Goal: Information Seeking & Learning: Learn about a topic

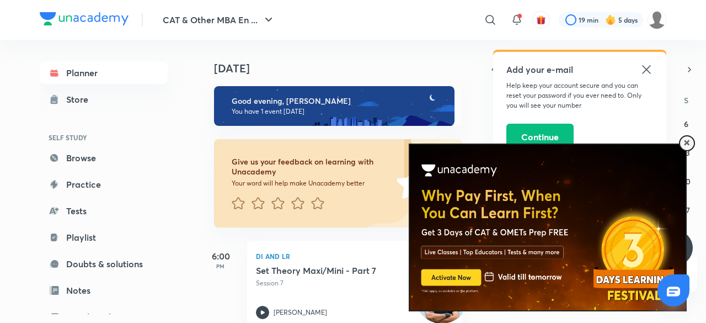
click at [169, 282] on div "Planner Store SELF STUDY Browse Practice Tests Playlist Doubts & solutions Note…" at bounding box center [115, 177] width 150 height 274
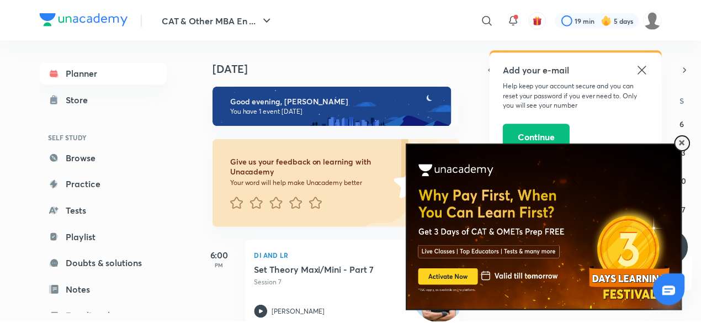
scroll to position [120, 0]
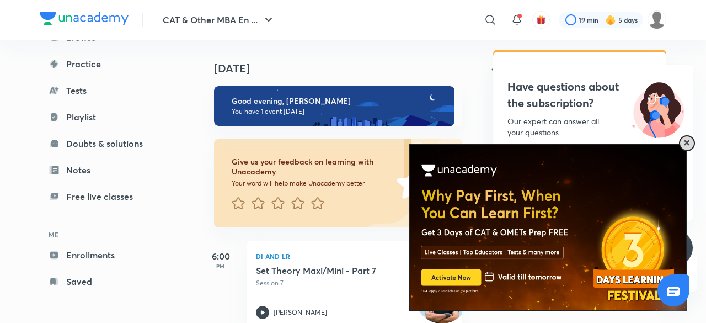
click at [689, 137] on div at bounding box center [687, 143] width 16 height 16
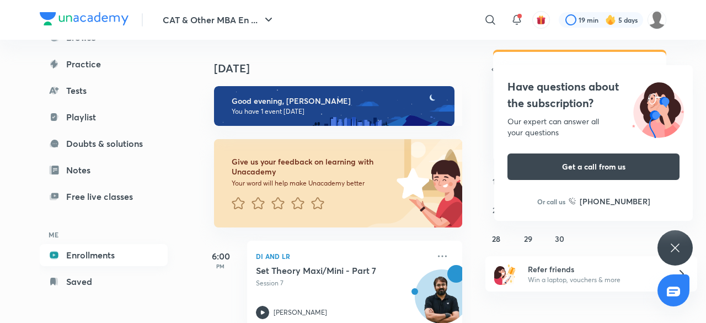
click at [125, 260] on link "Enrollments" at bounding box center [104, 255] width 128 height 22
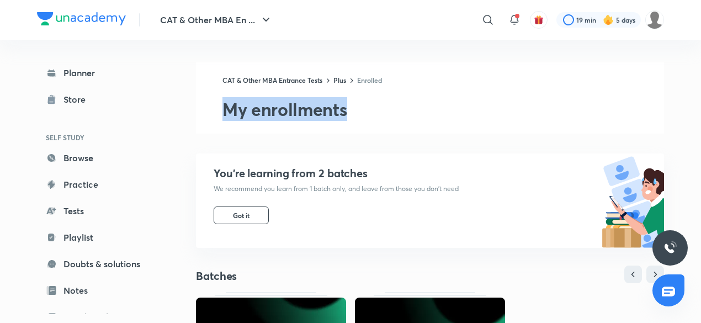
drag, startPoint x: 700, startPoint y: 79, endPoint x: 706, endPoint y: 110, distance: 31.5
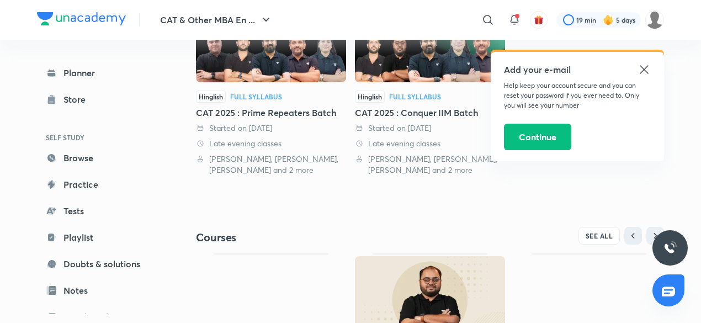
scroll to position [326, 0]
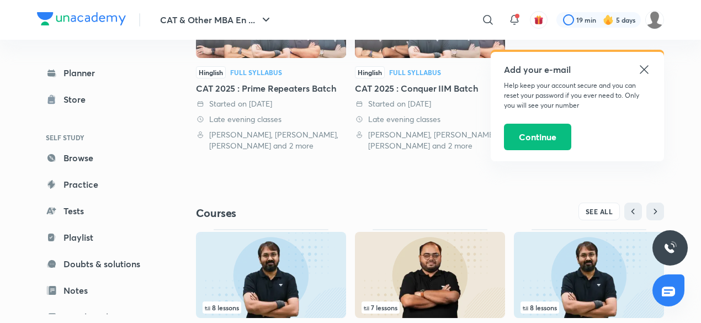
click at [646, 68] on icon at bounding box center [643, 69] width 13 height 13
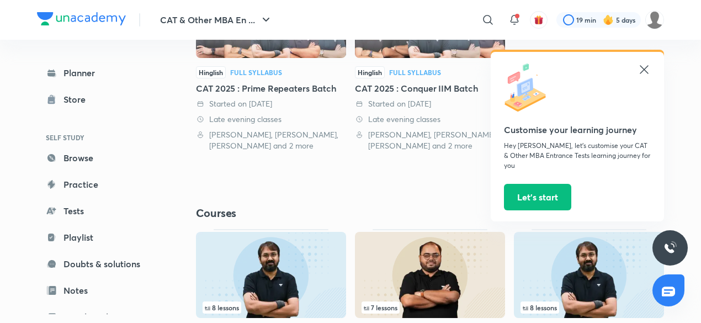
click at [643, 70] on icon at bounding box center [644, 69] width 8 height 8
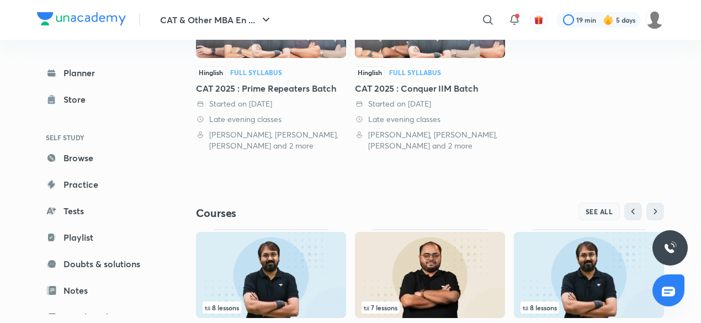
click at [603, 208] on span "SEE ALL" at bounding box center [600, 212] width 28 height 8
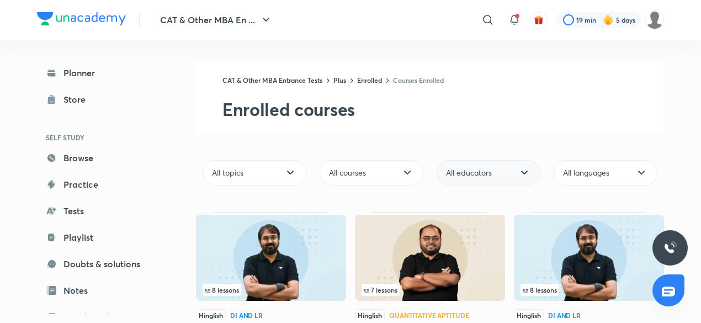
click at [491, 172] on span "All educators" at bounding box center [469, 172] width 46 height 11
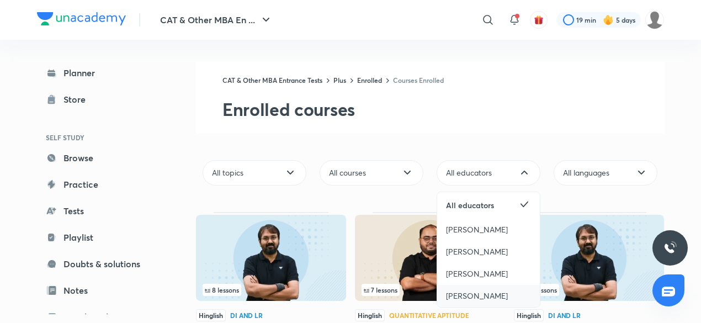
click at [471, 294] on span "[PERSON_NAME]" at bounding box center [477, 295] width 62 height 11
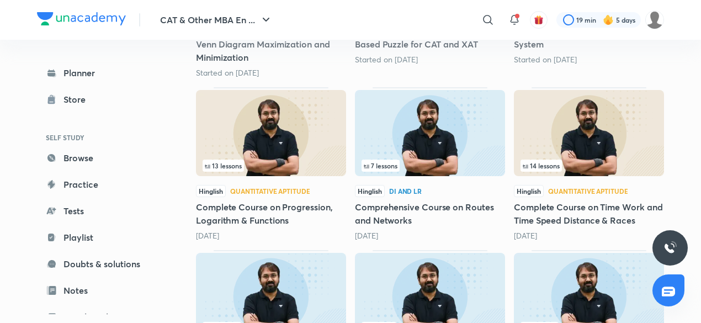
scroll to position [308, 0]
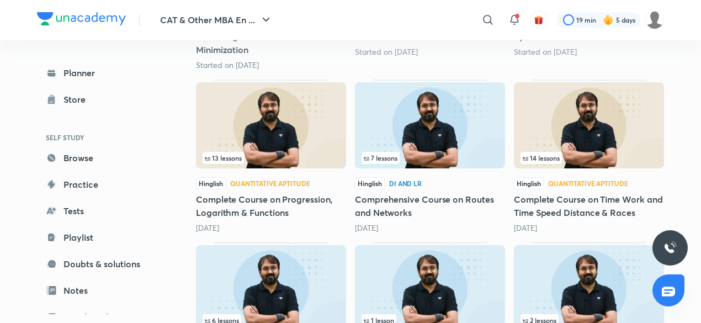
click at [556, 103] on img at bounding box center [589, 125] width 150 height 86
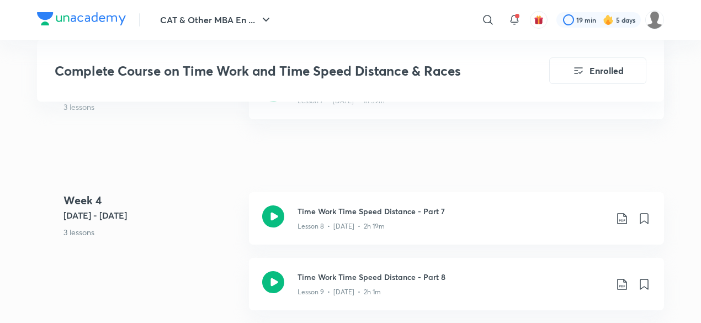
scroll to position [1234, 0]
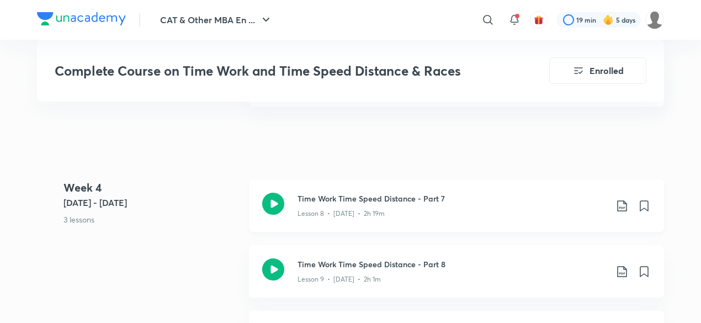
click at [279, 196] on icon at bounding box center [273, 204] width 22 height 22
